Goal: Navigation & Orientation: Find specific page/section

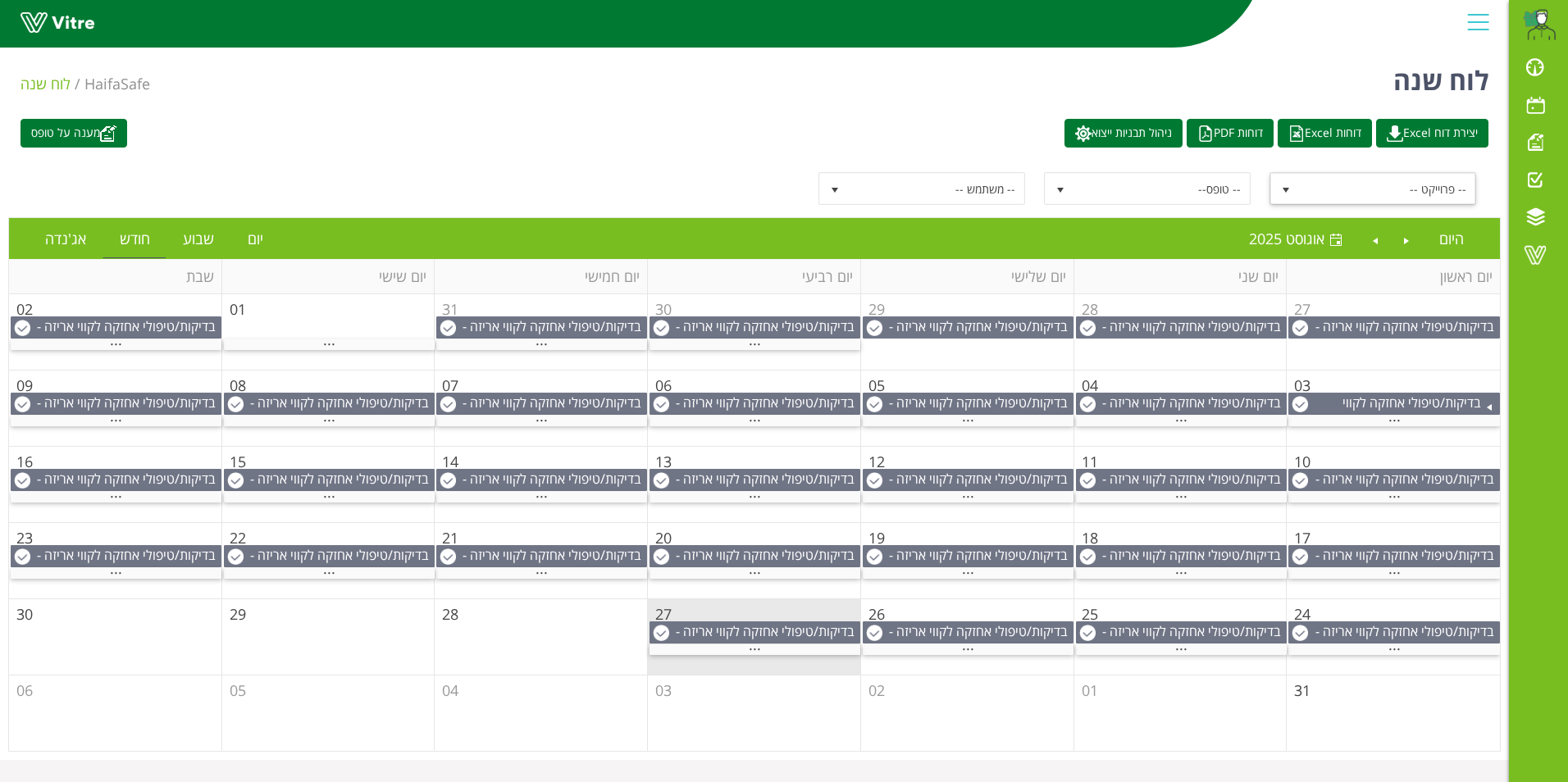
click at [1283, 187] on span "select" at bounding box center [1285, 190] width 13 height 13
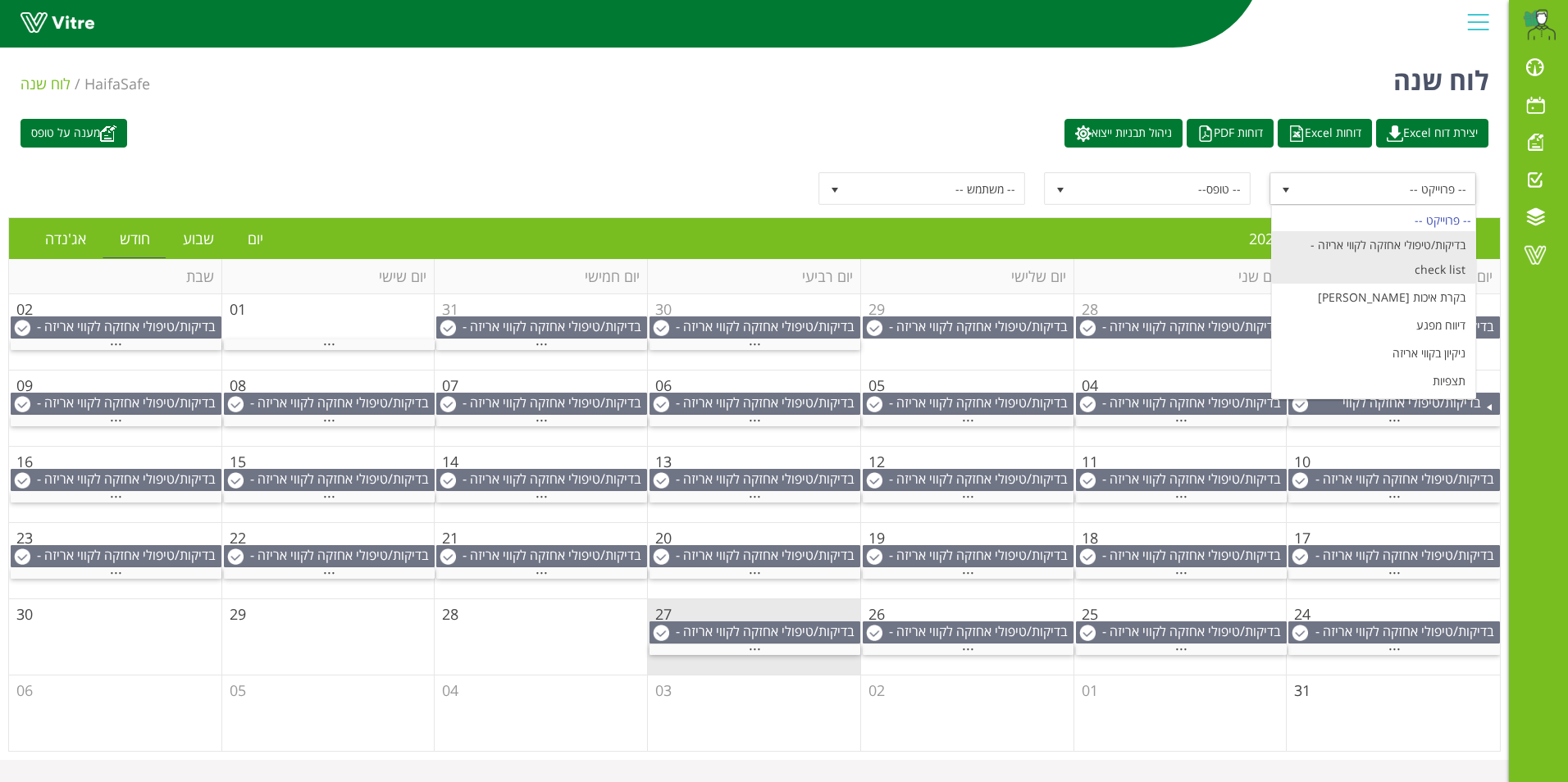
click at [1409, 241] on li "בדיקות/טיפולי אחזקה לקווי אריזה - check list" at bounding box center [1373, 257] width 203 height 52
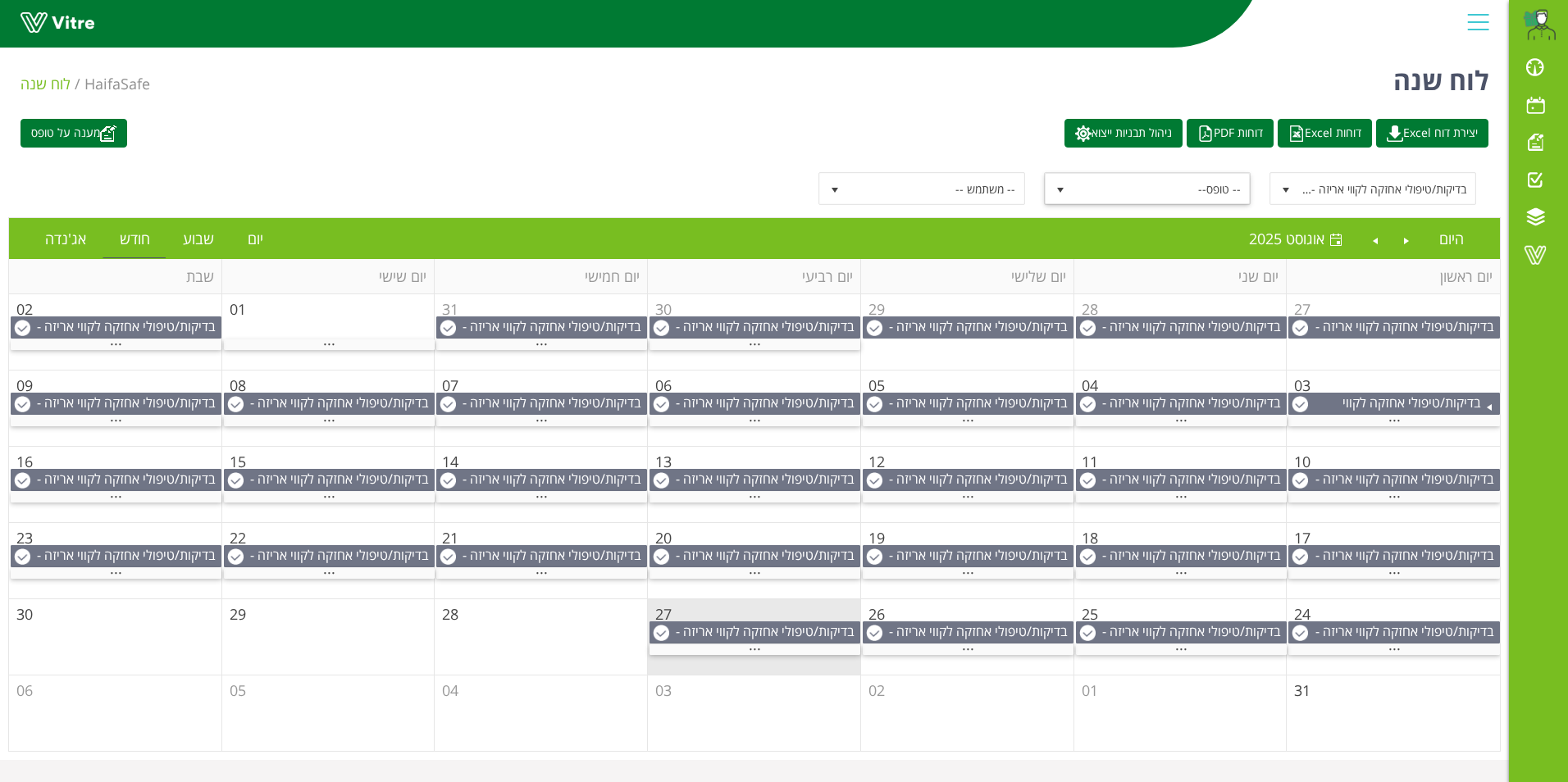
click at [1065, 188] on span "select" at bounding box center [1060, 190] width 13 height 13
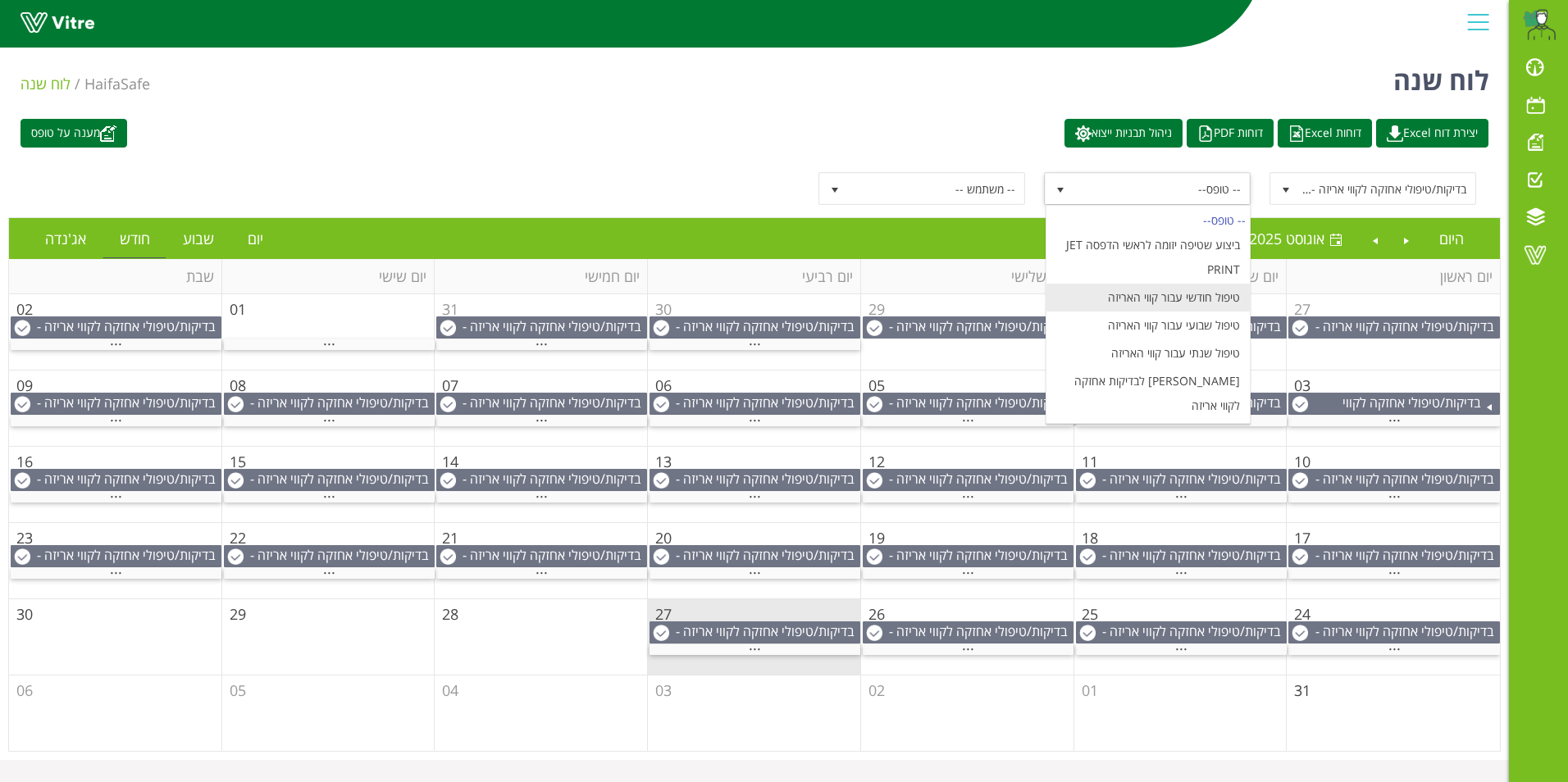
click at [1191, 297] on li "טיפול חודשי עבור קווי האריזה" at bounding box center [1147, 297] width 203 height 27
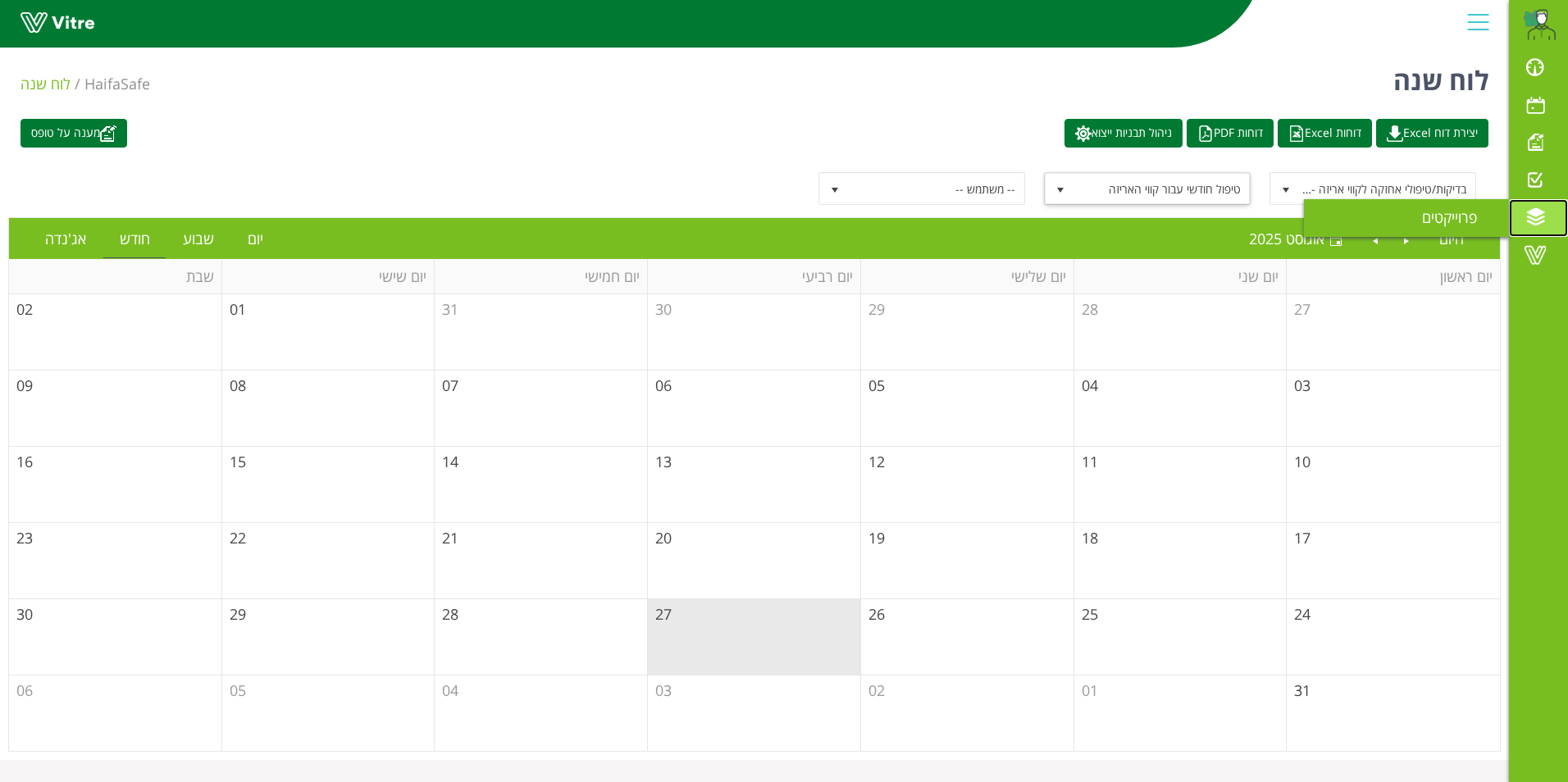
click at [1536, 216] on span at bounding box center [1535, 217] width 41 height 20
click at [1440, 215] on span "פרוייקטים" at bounding box center [1459, 217] width 74 height 20
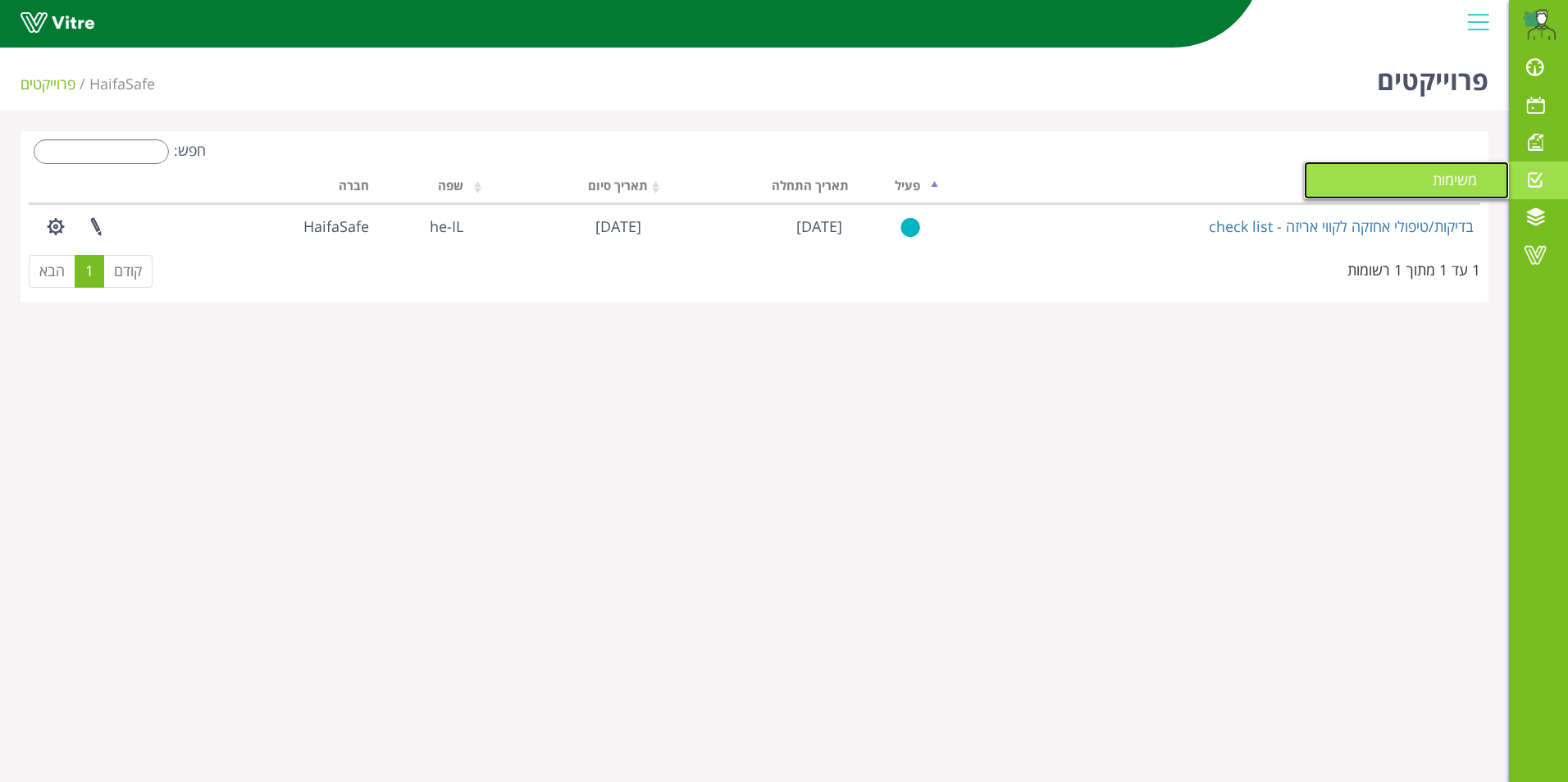
click at [1467, 177] on span "משימות" at bounding box center [1464, 179] width 64 height 20
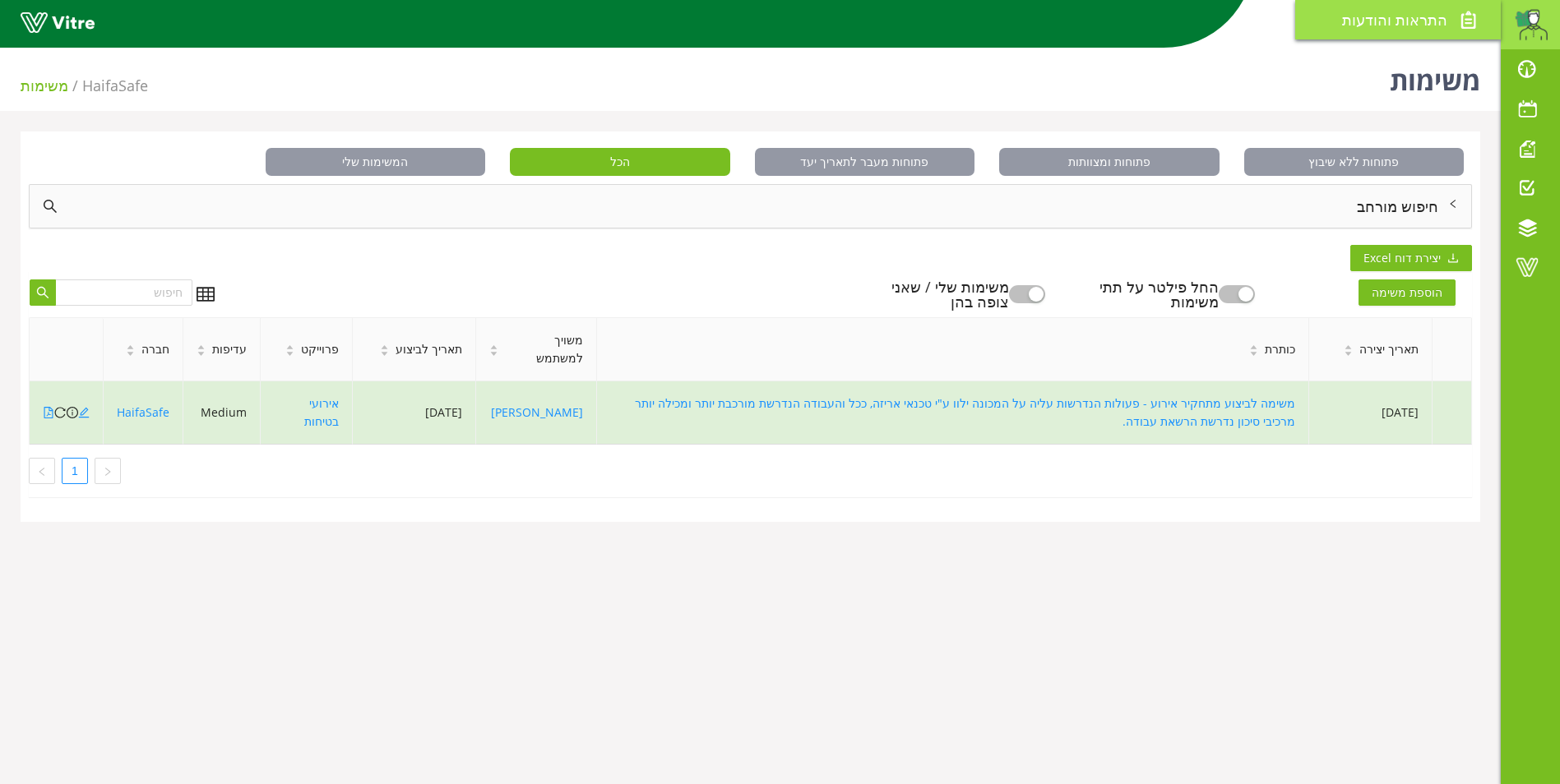
click at [1387, 17] on span "התראות והודעות" at bounding box center [1395, 20] width 105 height 20
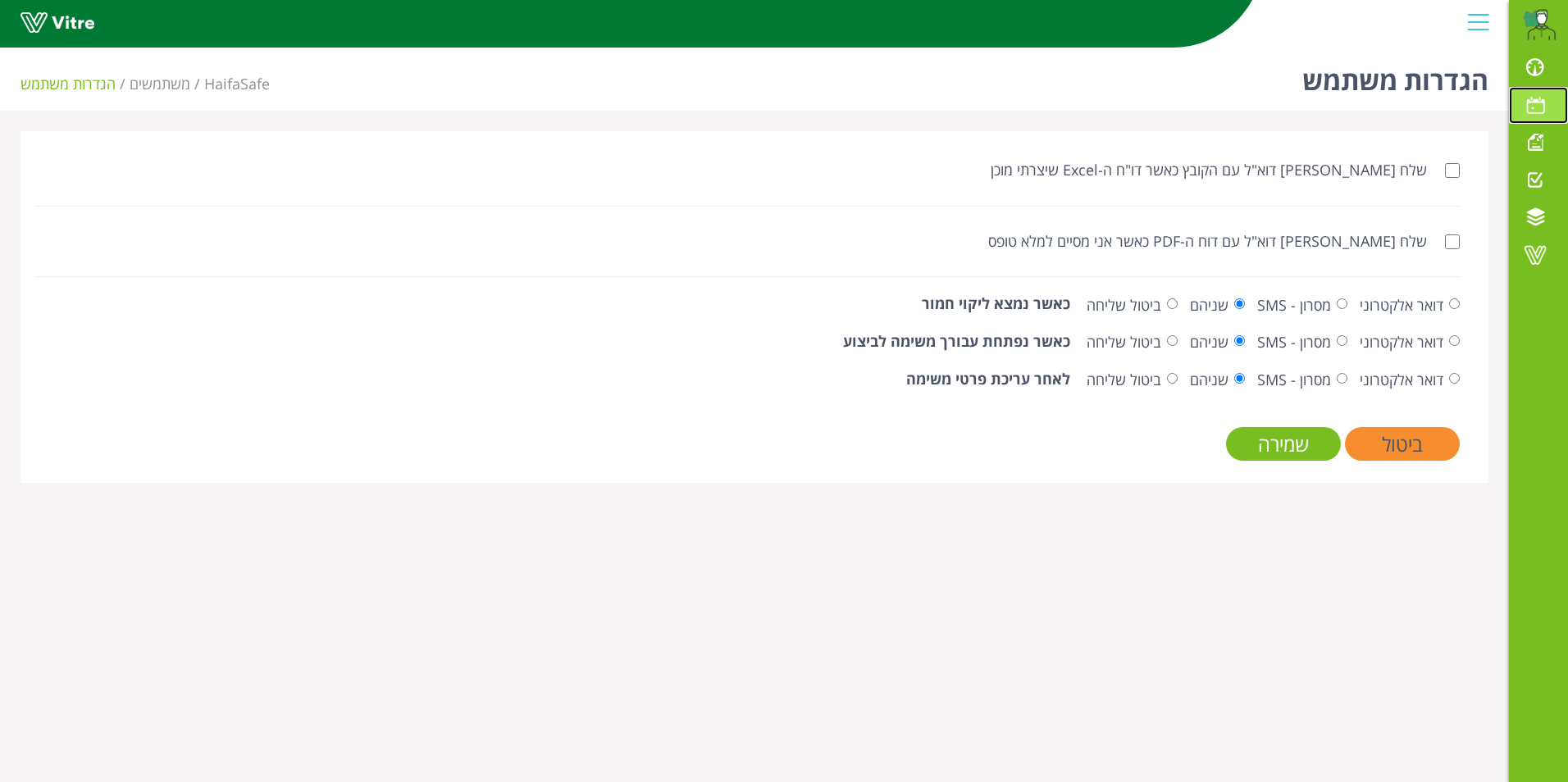
click at [1539, 107] on span at bounding box center [1535, 105] width 41 height 20
